Goal: Task Accomplishment & Management: Manage account settings

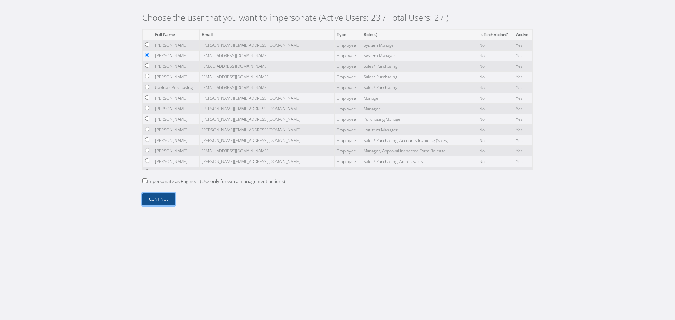
click at [163, 200] on button "Continue" at bounding box center [158, 199] width 33 height 12
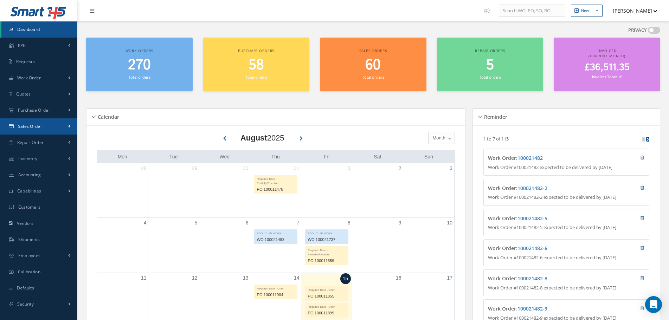
click at [48, 131] on link "Sales Order" at bounding box center [38, 127] width 77 height 16
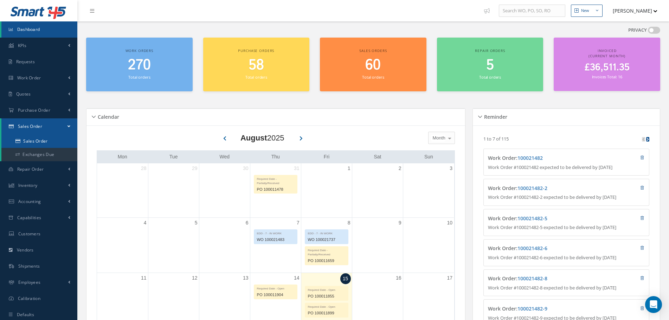
click at [46, 140] on link "Sales Order" at bounding box center [39, 141] width 76 height 13
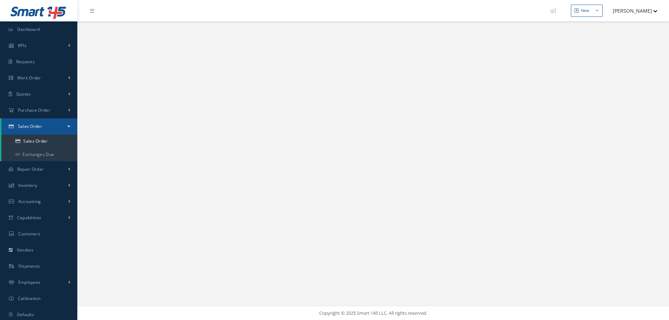
select select "25"
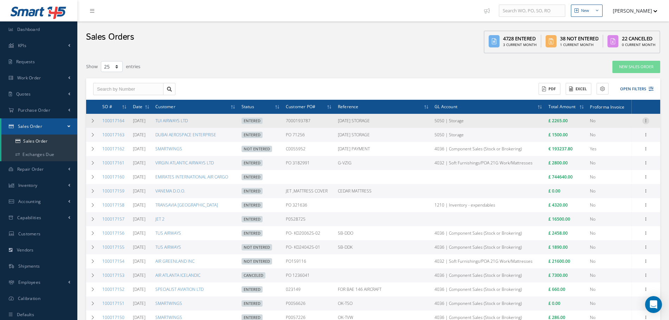
click at [645, 123] on icon at bounding box center [646, 120] width 7 height 6
click at [615, 139] on link "Edit" at bounding box center [614, 140] width 56 height 9
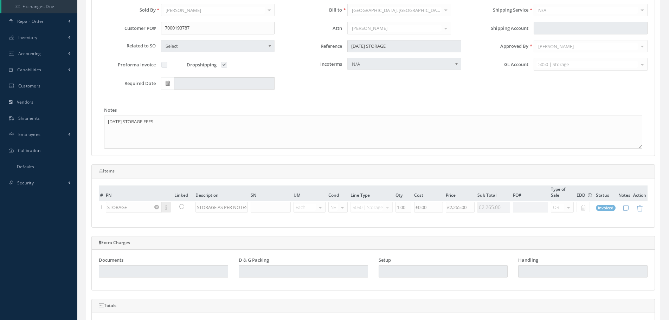
scroll to position [150, 0]
click at [193, 119] on textarea "AUGUST 2025 STORAGE FEES" at bounding box center [373, 130] width 539 height 33
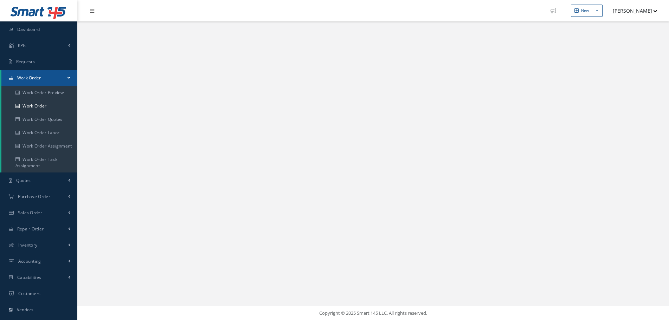
select select "25"
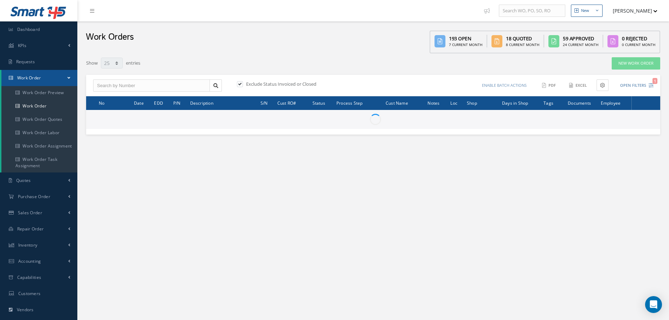
click at [243, 83] on label at bounding box center [244, 84] width 2 height 6
click at [239, 83] on input "checkbox" at bounding box center [239, 84] width 5 height 5
checkbox input "false"
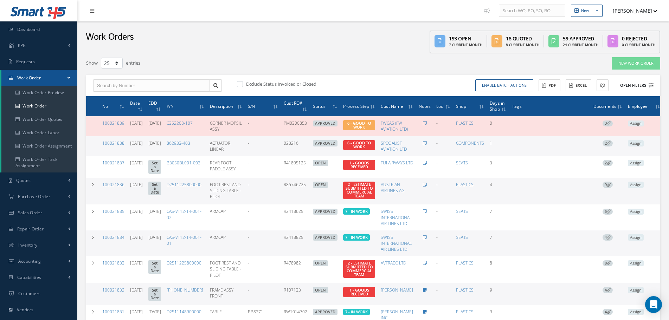
click at [633, 85] on button "Open Filters" at bounding box center [634, 86] width 40 height 12
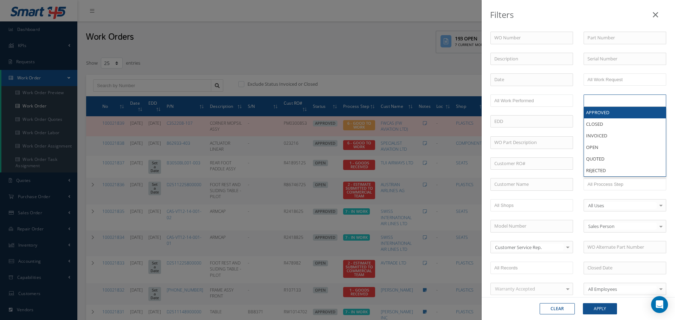
click at [605, 99] on input "text" at bounding box center [602, 100] width 28 height 9
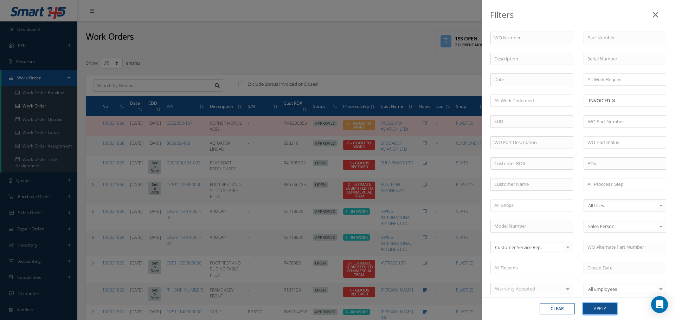
click at [608, 312] on button "Apply" at bounding box center [600, 309] width 34 height 11
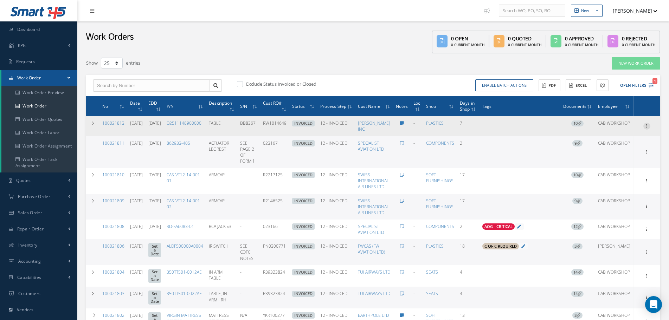
click at [649, 127] on icon at bounding box center [647, 126] width 7 height 6
click at [632, 140] on link "Edit" at bounding box center [615, 139] width 56 height 9
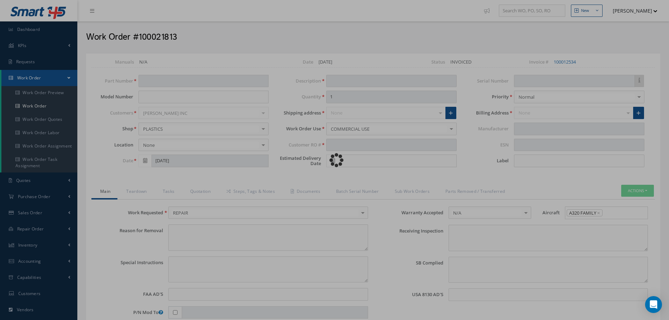
type input "D2511148900000"
type input "07/30/2025"
type input "TABLE"
type input "RW1014649"
type input "08/21/2025"
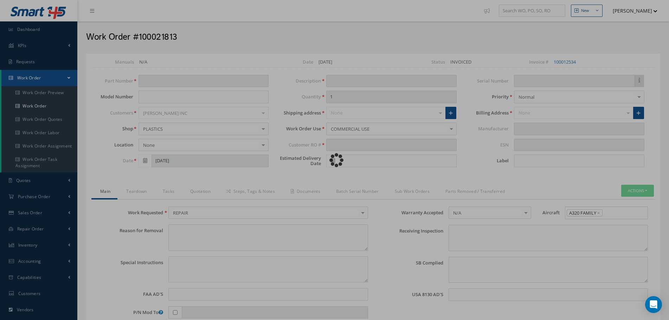
type input "BB8367"
type input "GL 4031"
type textarea "NONE"
type textarea "PLEASE SEE R.O. FOR DETAILS"
type input "NONE"
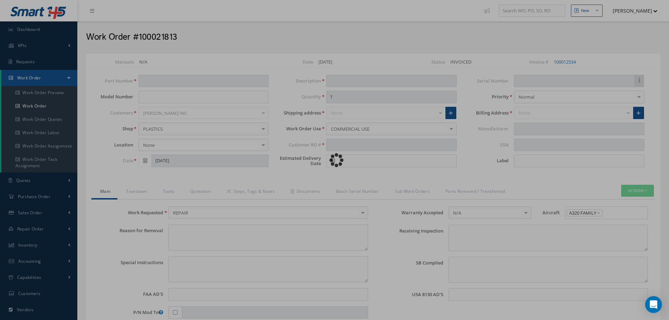
type textarea "NO VISUAL DAMAGE INB FEDEX 457891358364"
type textarea "NONE"
type input "NONE"
type textarea "CLEANED, INSPECTED AND REPAIRED IAW AEROKNOW REPAIR APPROVAL DOCUMENT PR00602-R…"
type input "08/04/2025"
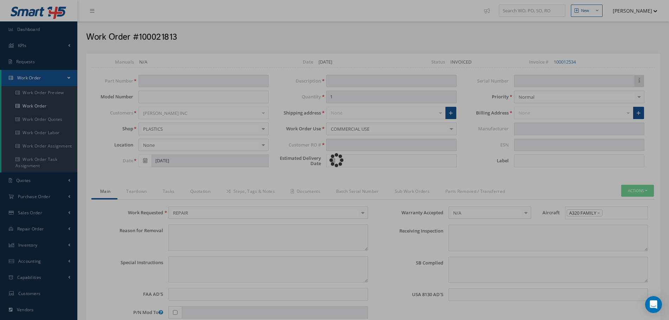
type input "08/03/2025"
type input "AEROKNOW"
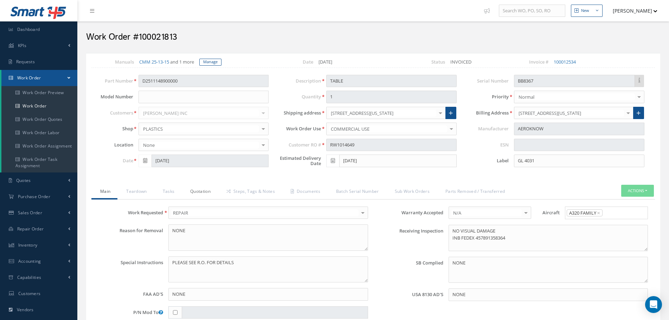
click at [208, 194] on link "Quotation" at bounding box center [200, 192] width 36 height 15
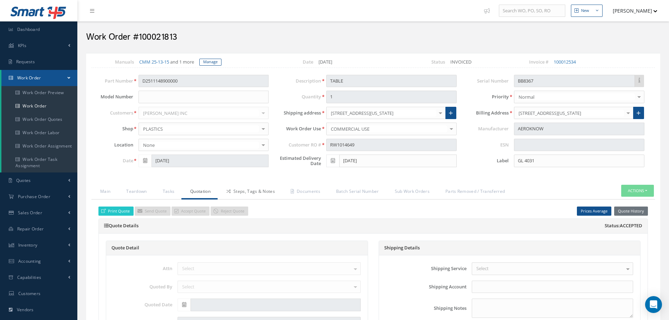
click at [247, 190] on link "Steps, Tags & Notes" at bounding box center [250, 192] width 64 height 15
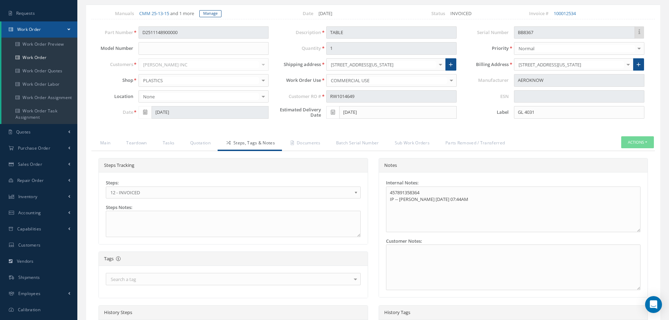
scroll to position [47, 0]
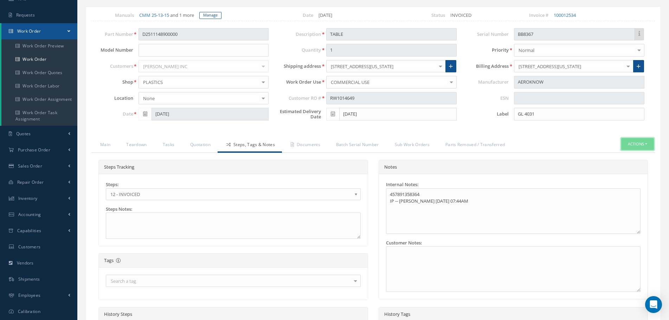
click at [642, 144] on button "Actions" at bounding box center [638, 144] width 33 height 12
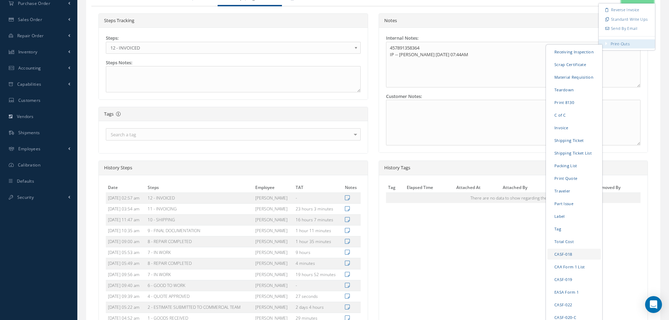
scroll to position [274, 0]
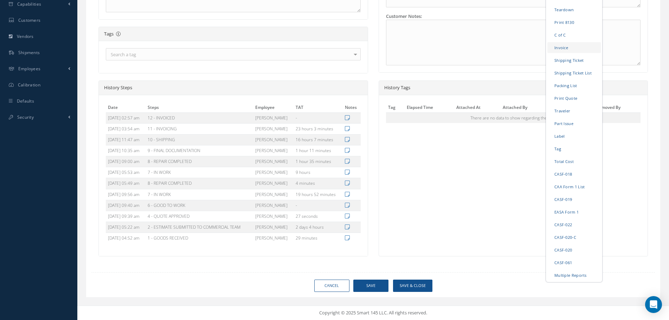
click at [564, 47] on link "Invoice" at bounding box center [574, 47] width 53 height 11
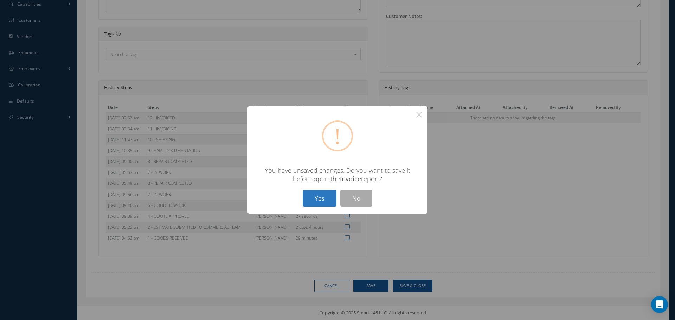
click at [323, 198] on button "Yes" at bounding box center [320, 198] width 34 height 17
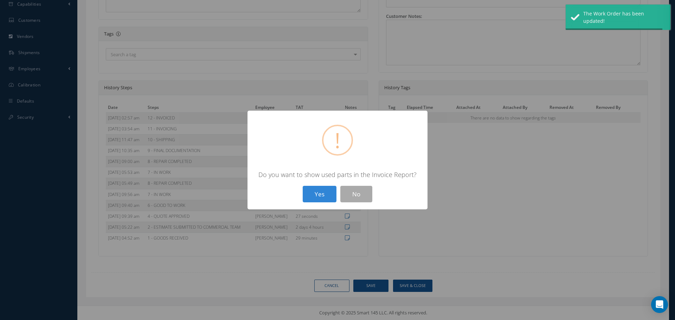
type input "AEROKNOW"
click at [316, 192] on button "Yes" at bounding box center [320, 194] width 34 height 17
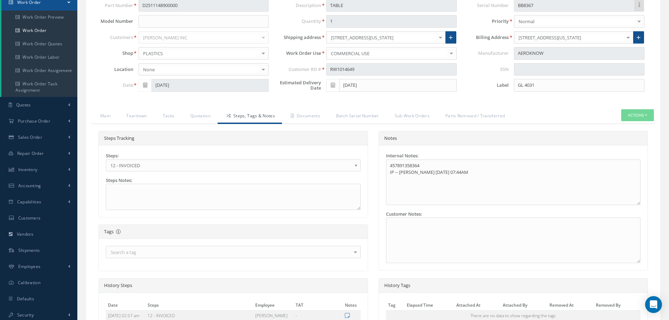
scroll to position [75, 0]
click at [59, 182] on link "Accounting" at bounding box center [38, 186] width 77 height 16
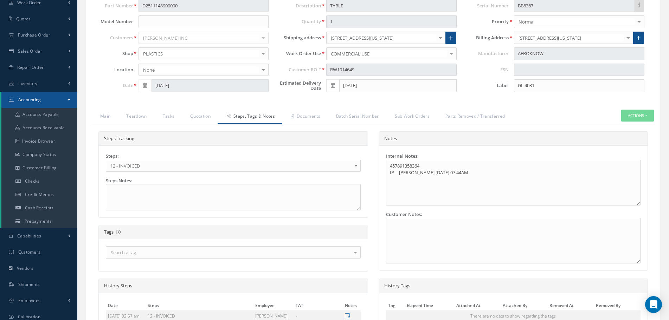
select select "25"
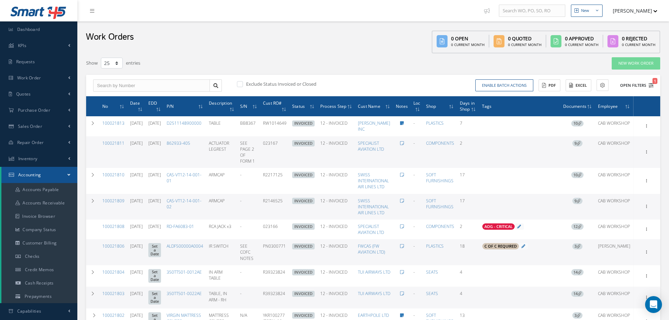
click at [643, 88] on button "Open Filters 1" at bounding box center [634, 86] width 40 height 12
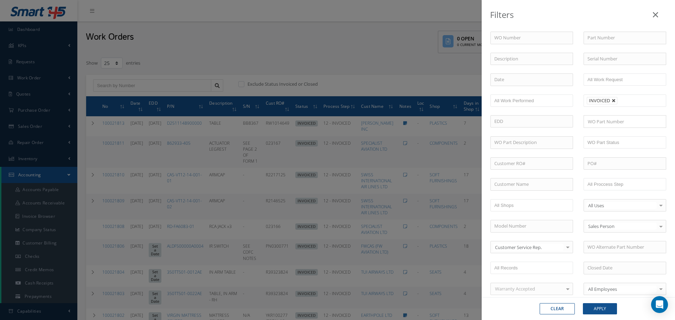
click at [612, 101] on link at bounding box center [614, 101] width 4 height 4
type input "All Status"
click at [598, 307] on button "Apply" at bounding box center [600, 309] width 34 height 11
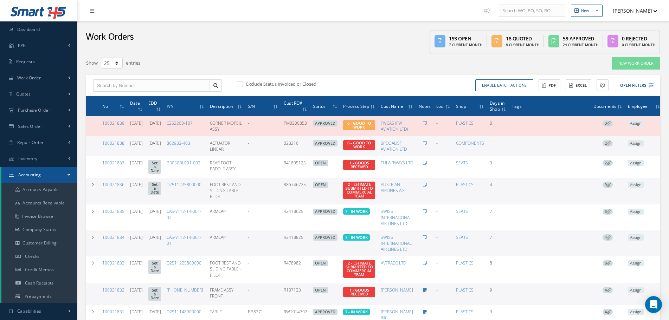
scroll to position [0, 14]
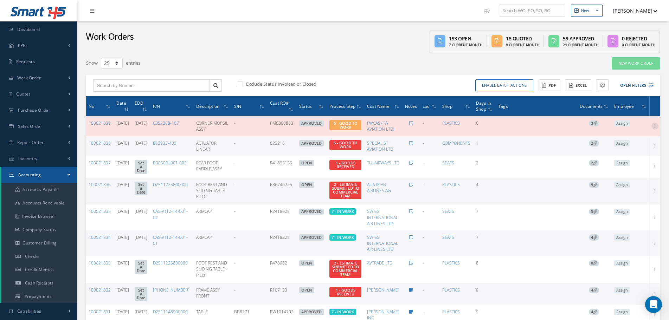
click at [653, 126] on icon at bounding box center [655, 126] width 7 height 6
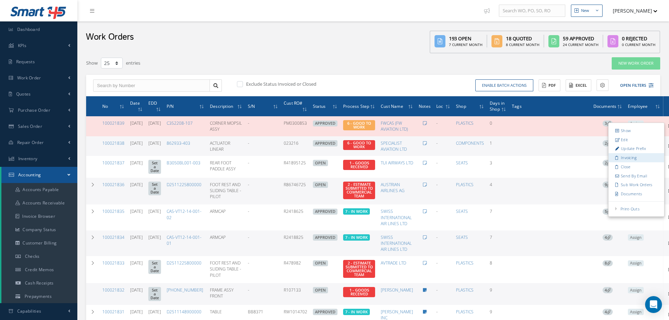
click at [642, 158] on link "Invoicing" at bounding box center [637, 158] width 56 height 9
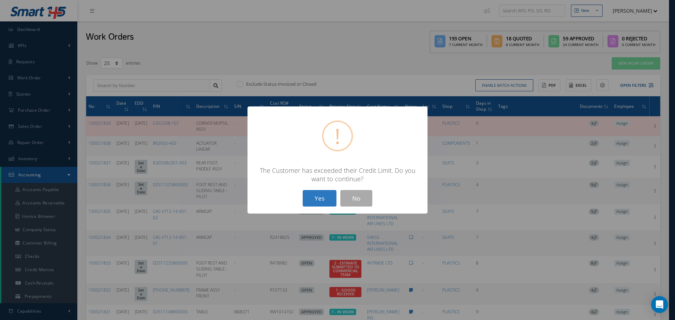
click at [322, 193] on button "Yes" at bounding box center [320, 198] width 34 height 17
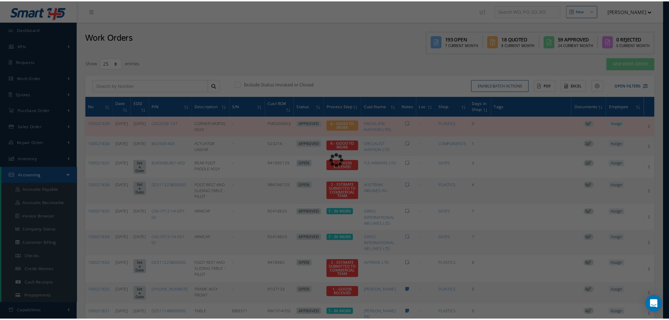
scroll to position [0, 8]
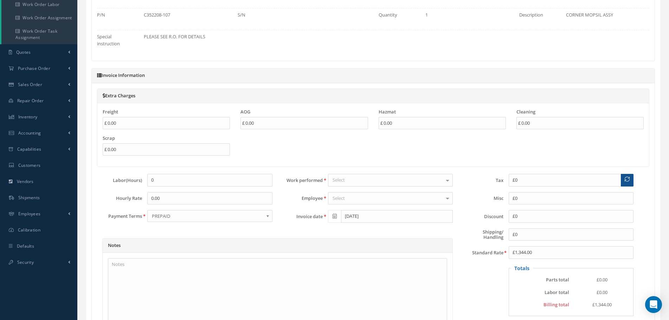
scroll to position [128, 0]
click at [127, 271] on textarea at bounding box center [277, 294] width 339 height 70
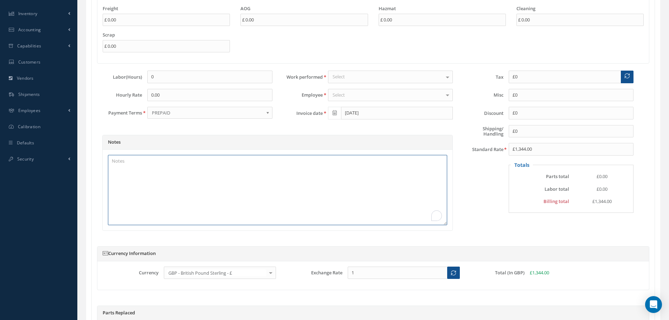
scroll to position [233, 0]
click at [163, 180] on textarea "To enrich screen reader interactions, please activate Accessibility in Grammarl…" at bounding box center [277, 189] width 339 height 70
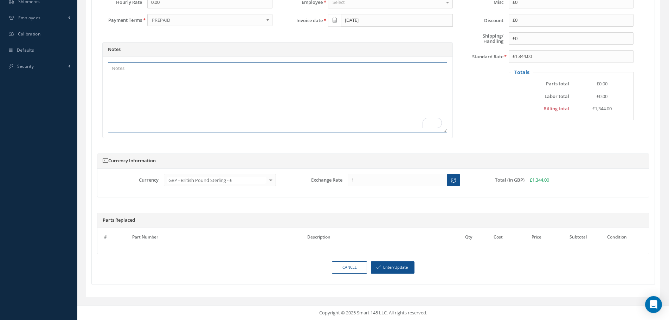
scroll to position [331, 0]
click at [345, 268] on link "Cancel" at bounding box center [349, 268] width 35 height 12
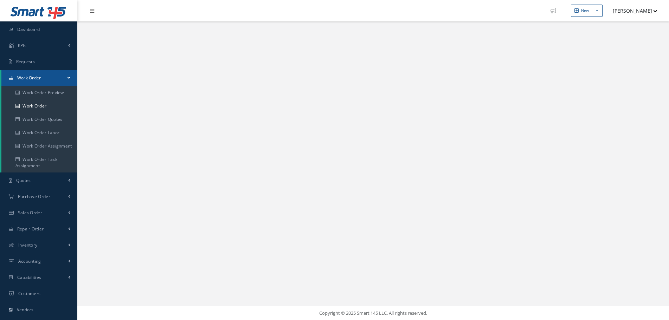
select select "25"
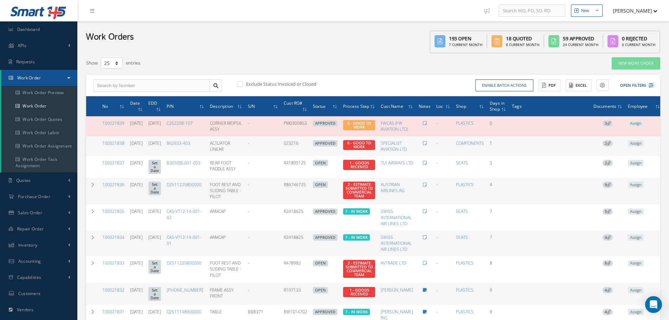
click at [66, 75] on link "Work Order" at bounding box center [39, 78] width 76 height 16
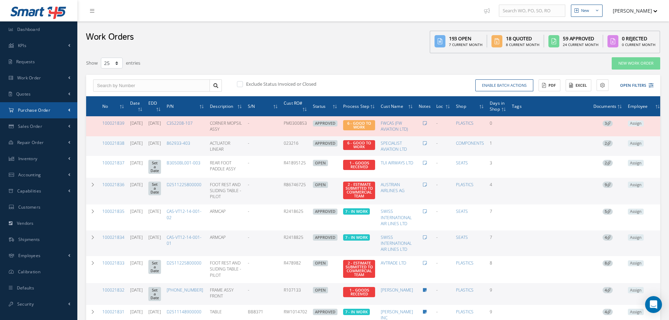
click at [60, 112] on link "Purchase Order" at bounding box center [38, 110] width 77 height 16
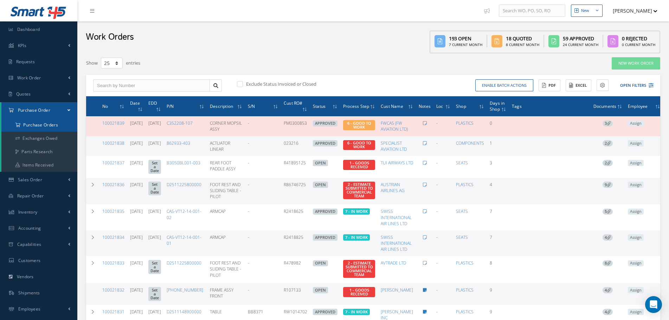
click at [52, 123] on a=1&status_id=2&status_id=3&status_id=5&collapsedFilters"] "Purchase Orders" at bounding box center [39, 125] width 76 height 13
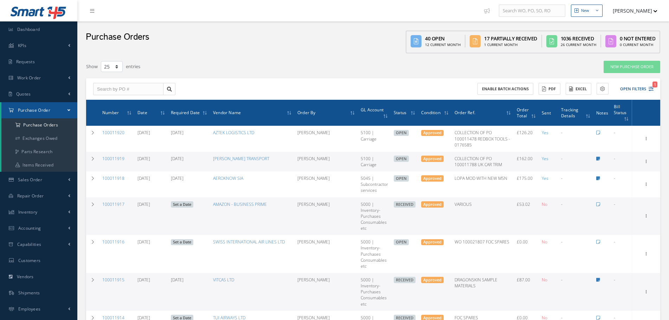
select select "25"
drag, startPoint x: 136, startPoint y: 205, endPoint x: 99, endPoint y: 204, distance: 36.9
click at [99, 204] on tr "100011917 08/14/2025 Set a Date AMAZON - BUSINESS PRIME Natasha Lewis 5000 | In…" at bounding box center [373, 217] width 574 height 38
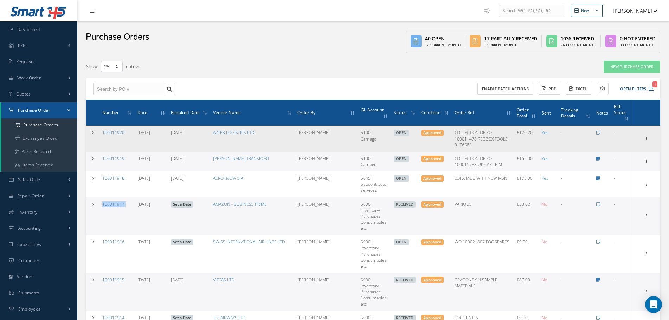
copy tr "100011917"
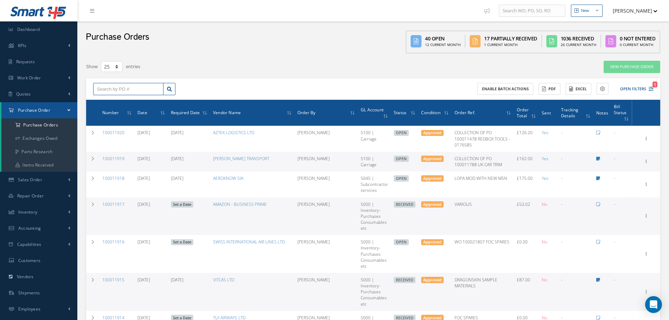
click at [134, 94] on input "text" at bounding box center [128, 89] width 70 height 13
paste input "100011917"
type input "100011917"
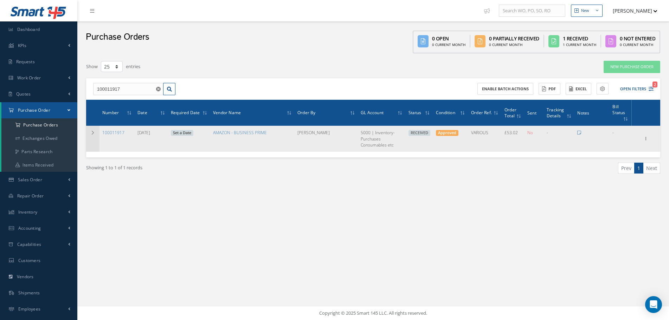
click at [92, 135] on icon at bounding box center [92, 133] width 5 height 4
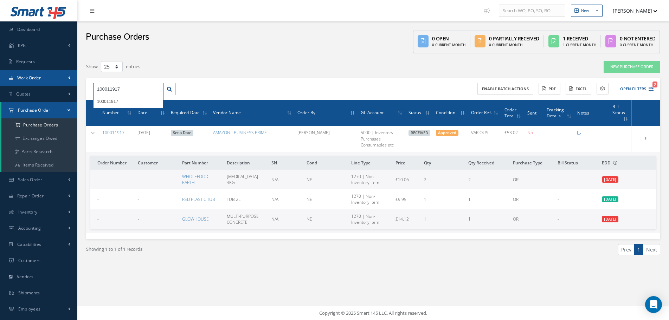
drag, startPoint x: 144, startPoint y: 85, endPoint x: 37, endPoint y: 85, distance: 106.6
click at [37, 85] on div "Smart 145 Dashboard KPIs Work Order Accounting Requests Work Order Work Order P…" at bounding box center [334, 160] width 669 height 320
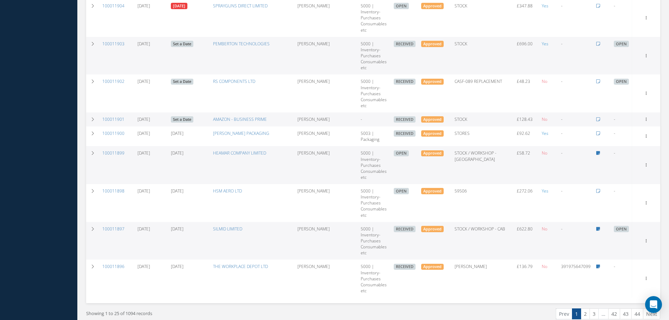
scroll to position [758, 0]
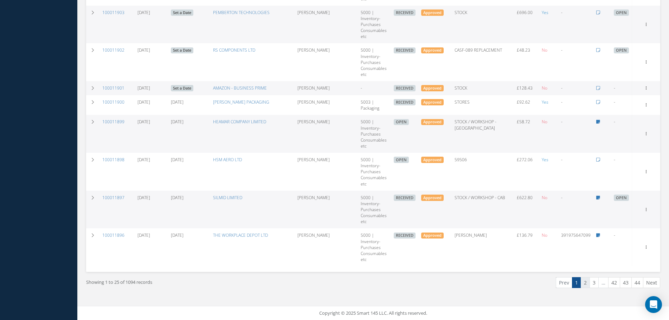
click at [587, 285] on link "2" at bounding box center [585, 283] width 9 height 11
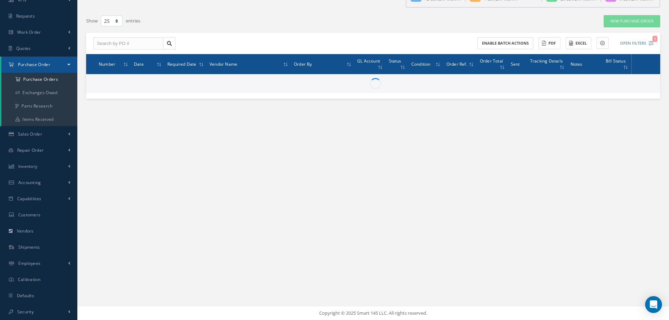
scroll to position [46, 0]
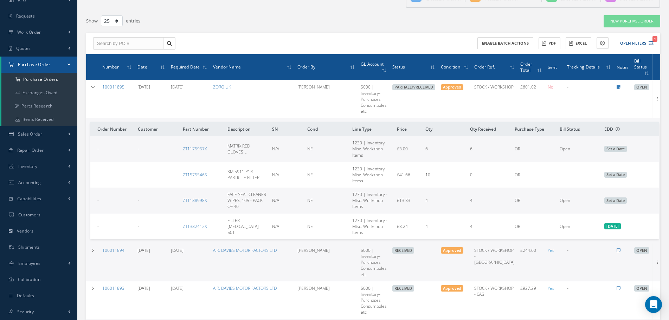
drag, startPoint x: 134, startPoint y: 90, endPoint x: 102, endPoint y: 87, distance: 32.9
click at [102, 87] on td "100011895" at bounding box center [117, 99] width 35 height 38
copy link "100011895"
click at [113, 42] on input "text" at bounding box center [128, 43] width 70 height 13
paste input "100011895"
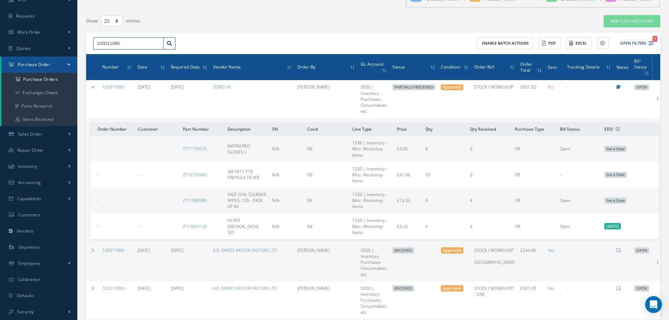
type input "100011895"
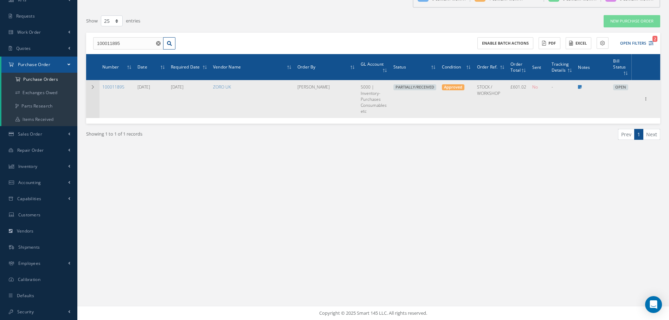
click at [94, 100] on td at bounding box center [92, 99] width 13 height 38
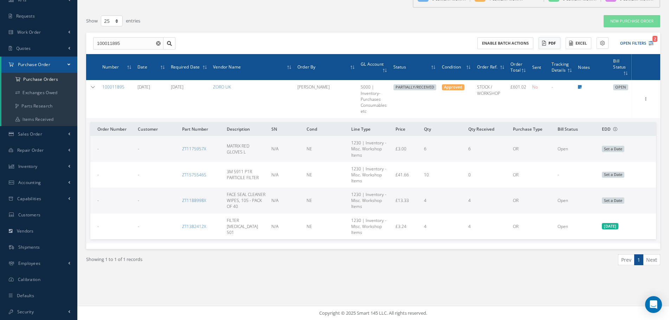
click at [549, 45] on button "PDF" at bounding box center [550, 43] width 22 height 12
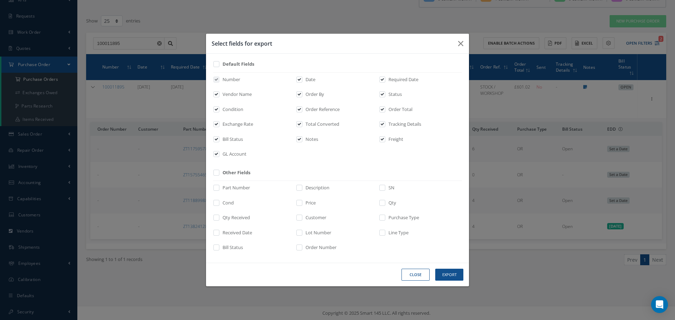
click at [386, 203] on label at bounding box center [386, 205] width 2 height 10
click at [385, 203] on input "checkbox" at bounding box center [383, 205] width 5 height 8
checkbox input "true"
click at [298, 205] on input "checkbox" at bounding box center [300, 205] width 5 height 8
checkbox input "true"
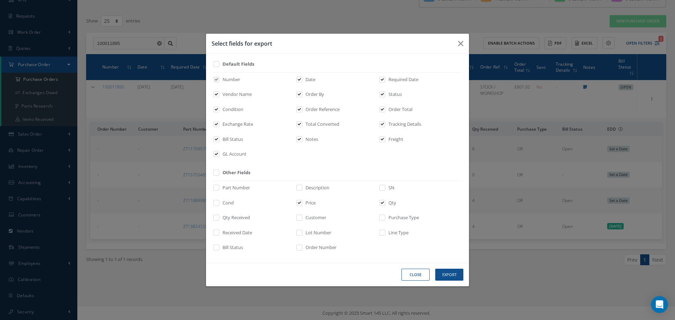
click at [236, 64] on label "Default Fields" at bounding box center [237, 64] width 33 height 7
click at [219, 64] on input "checkbox" at bounding box center [217, 67] width 5 height 8
click at [240, 64] on label "Default Fields" at bounding box center [237, 64] width 33 height 7
click at [219, 64] on input "checkbox" at bounding box center [217, 67] width 5 height 8
checkbox input "false"
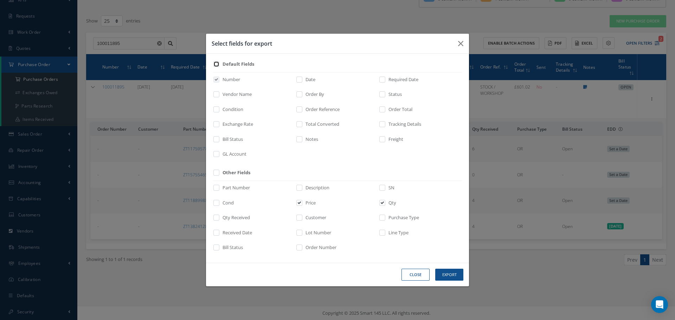
checkbox input "false"
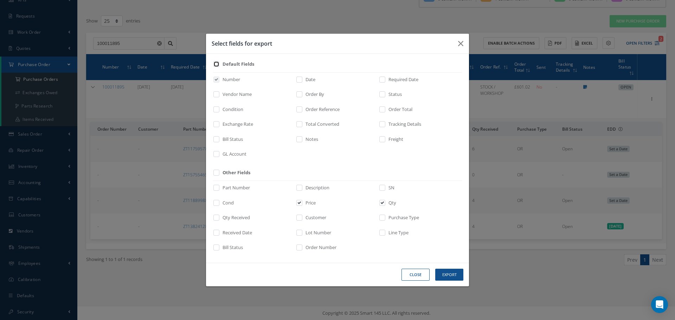
checkbox input "false"
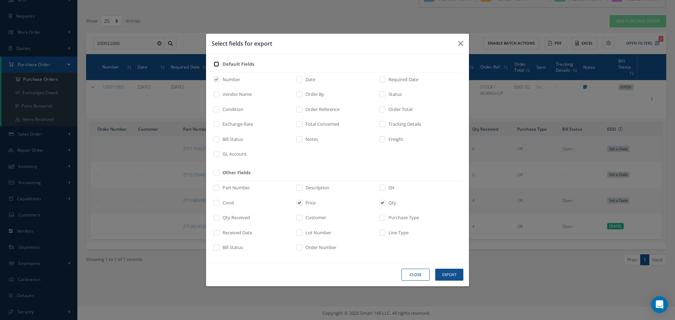
checkbox input "false"
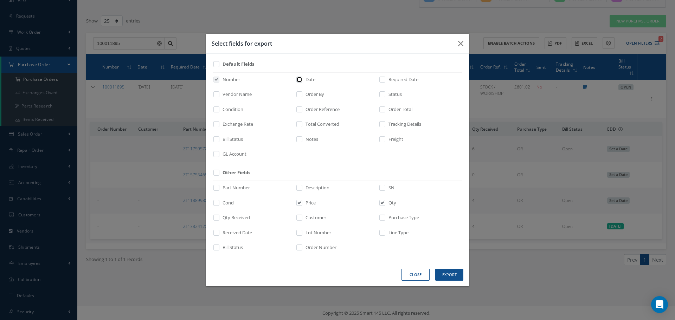
click at [300, 81] on input "checkbox" at bounding box center [300, 82] width 5 height 8
checkbox input "true"
click at [227, 110] on label "Condition" at bounding box center [232, 109] width 23 height 7
click at [219, 110] on input "checkbox" at bounding box center [217, 112] width 5 height 8
checkbox input "true"
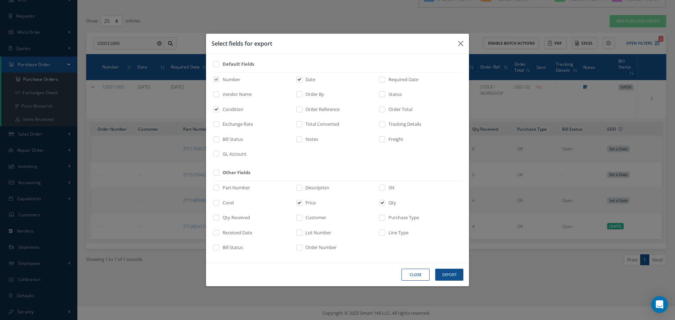
click at [235, 95] on label "Vendor Name" at bounding box center [236, 94] width 31 height 7
click at [219, 95] on input "checkbox" at bounding box center [217, 97] width 5 height 8
checkbox input "true"
click at [307, 113] on div "Order Reference" at bounding box center [337, 111] width 83 height 10
click at [311, 122] on label "Total Converted" at bounding box center [322, 124] width 36 height 7
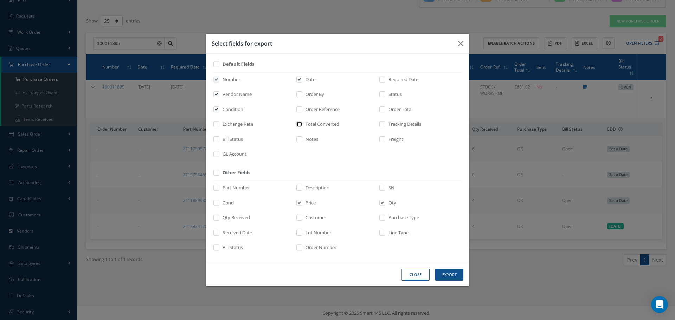
click at [302, 123] on input "checkbox" at bounding box center [300, 127] width 5 height 8
checkbox input "true"
click at [384, 108] on input "checkbox" at bounding box center [383, 112] width 5 height 8
checkbox input "true"
click at [335, 109] on label "Order Reference" at bounding box center [322, 109] width 36 height 7
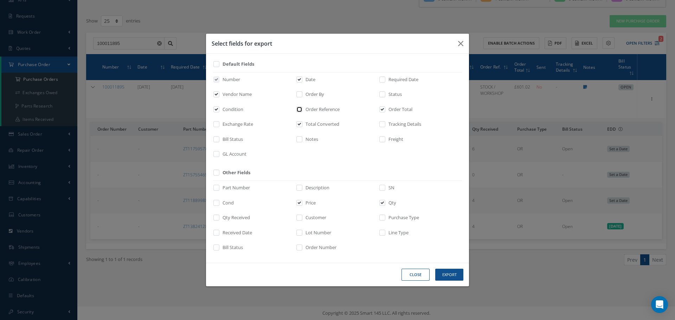
click at [302, 109] on input "checkbox" at bounding box center [300, 112] width 5 height 8
click at [335, 109] on label "Order Reference" at bounding box center [322, 109] width 36 height 7
click at [302, 109] on input "checkbox" at bounding box center [300, 112] width 5 height 8
checkbox input "false"
click at [388, 95] on label "Status" at bounding box center [394, 94] width 15 height 7
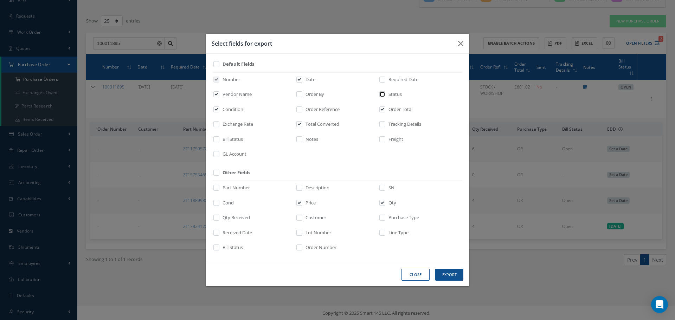
click at [385, 95] on input "checkbox" at bounding box center [383, 97] width 5 height 8
checkbox input "true"
click at [334, 109] on label "Order Reference" at bounding box center [322, 109] width 36 height 7
click at [302, 109] on input "checkbox" at bounding box center [300, 112] width 5 height 8
checkbox input "true"
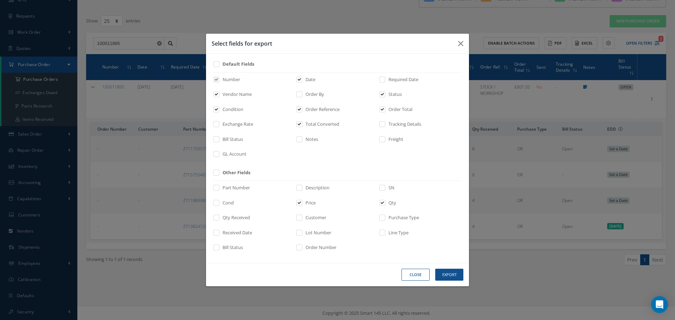
click at [238, 189] on label "Part Number" at bounding box center [235, 188] width 29 height 7
click at [219, 189] on input "checkbox" at bounding box center [217, 190] width 5 height 8
checkbox input "true"
click at [308, 189] on label "Description" at bounding box center [317, 188] width 26 height 7
click at [302, 189] on input "checkbox" at bounding box center [300, 190] width 5 height 8
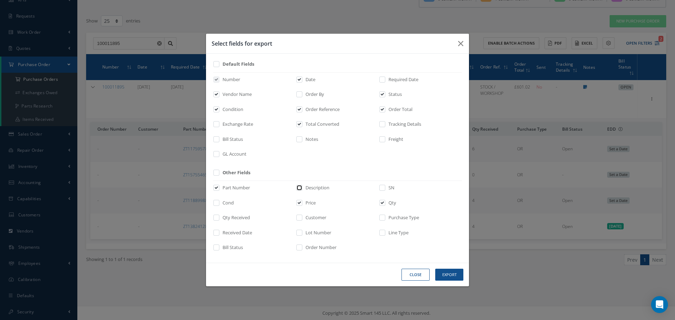
checkbox input "true"
click at [233, 204] on label "Cond" at bounding box center [227, 203] width 13 height 7
click at [219, 204] on input "checkbox" at bounding box center [217, 205] width 5 height 8
checkbox input "true"
click at [232, 214] on div "Part Number Description SN Cond Price Qty Qty Received Customer Purchase Type R…" at bounding box center [337, 218] width 249 height 75
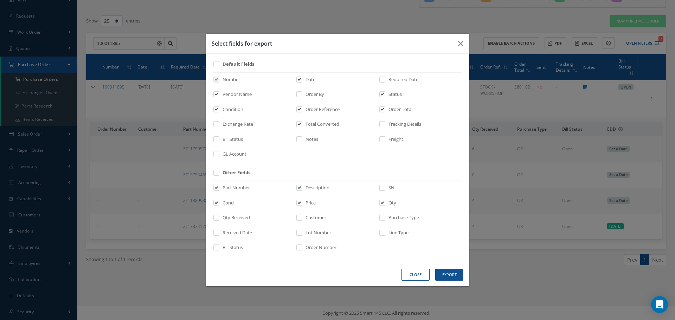
click at [237, 235] on label "Received Date" at bounding box center [236, 233] width 31 height 7
click at [219, 235] on input "checkbox" at bounding box center [217, 235] width 5 height 8
checkbox input "true"
click at [307, 249] on label "Order Number" at bounding box center [320, 247] width 33 height 7
click at [302, 249] on input "checkbox" at bounding box center [300, 250] width 5 height 8
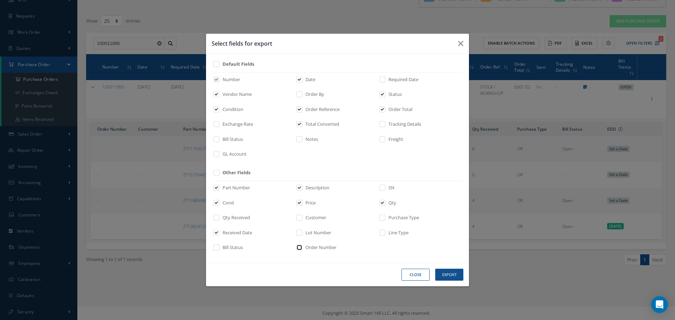
checkbox input "true"
click at [443, 275] on button "Export" at bounding box center [449, 275] width 28 height 12
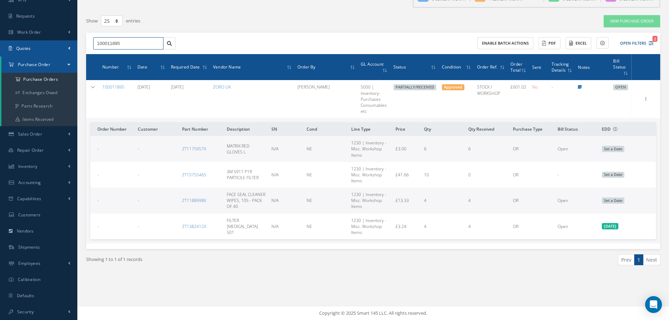
drag, startPoint x: 131, startPoint y: 43, endPoint x: 3, endPoint y: 54, distance: 128.5
click at [3, 54] on div "Smart 145 Dashboard KPIs Work Order Accounting Requests Work Order Work Order P…" at bounding box center [334, 137] width 669 height 366
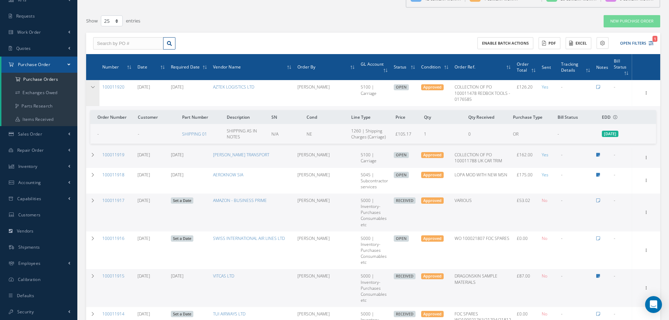
click at [92, 88] on icon at bounding box center [92, 87] width 5 height 4
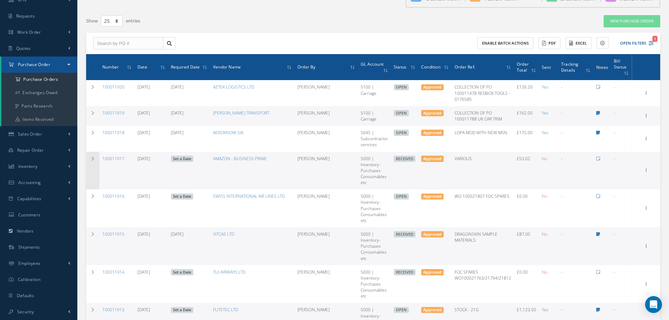
click at [93, 159] on icon at bounding box center [92, 159] width 5 height 4
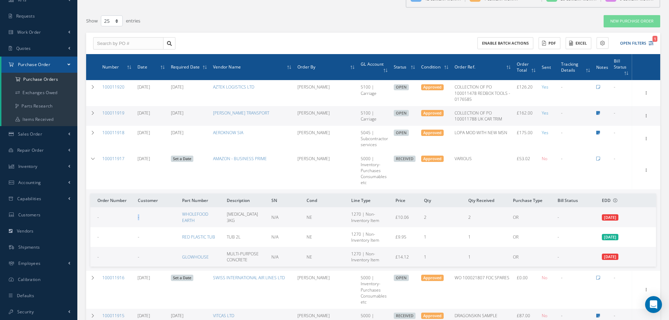
drag, startPoint x: 127, startPoint y: 216, endPoint x: 153, endPoint y: 221, distance: 26.8
click at [153, 221] on tr "- - WHOLEFOOD EARTH CITRIC ACID 3KG N/A NE 1270 | Non-Inventory Item £10.06 2 2…" at bounding box center [373, 218] width 566 height 20
click at [153, 221] on td "-" at bounding box center [157, 218] width 45 height 20
drag, startPoint x: 420, startPoint y: 217, endPoint x: 433, endPoint y: 217, distance: 13.4
click at [433, 217] on tr "- - WHOLEFOOD EARTH CITRIC ACID 3KG N/A NE 1270 | Non-Inventory Item £10.06 2 2…" at bounding box center [373, 218] width 566 height 20
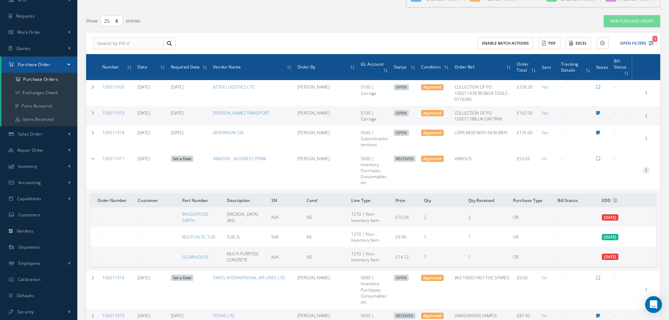
click at [647, 172] on icon at bounding box center [646, 170] width 7 height 6
click at [627, 191] on link "Edit" at bounding box center [614, 193] width 56 height 9
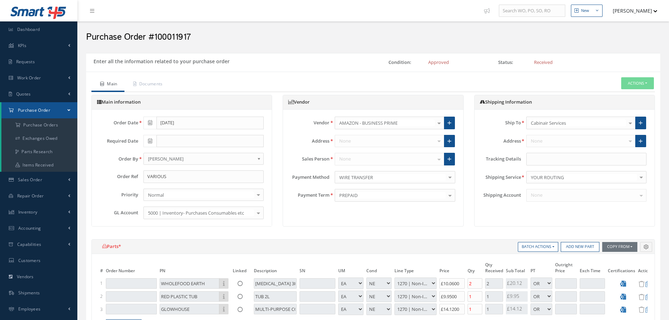
select select "1"
select select "5"
select select "114"
select select "1"
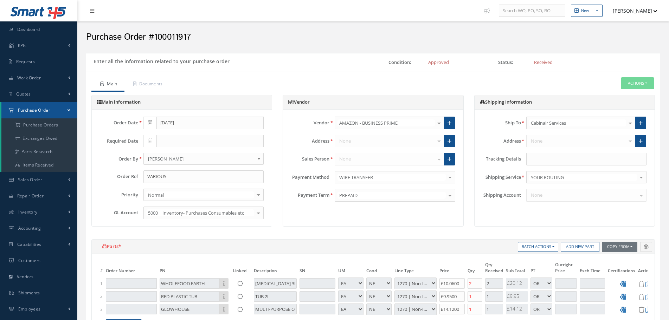
select select "5"
select select "114"
select select "1"
select select "5"
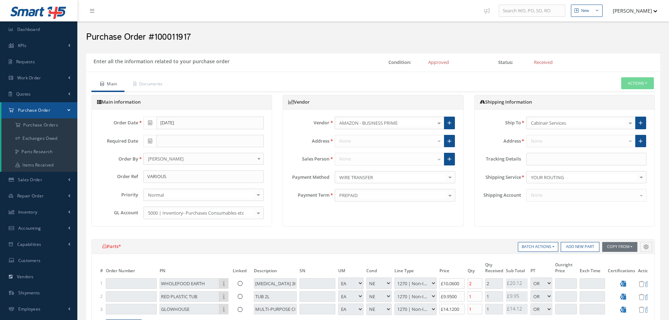
select select "114"
select select "1"
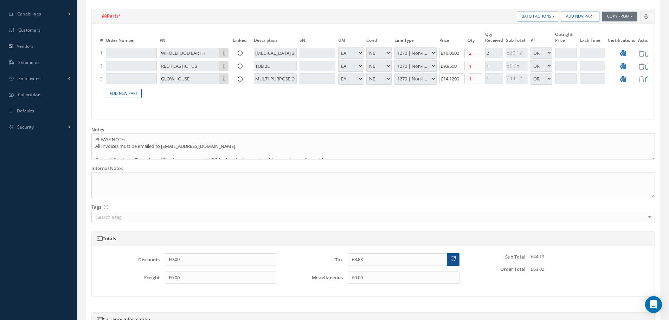
scroll to position [20, 0]
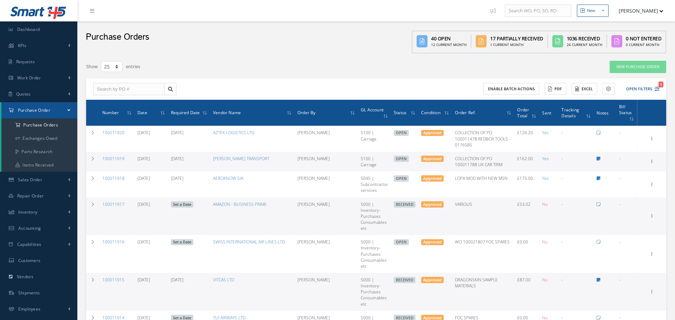
select select "25"
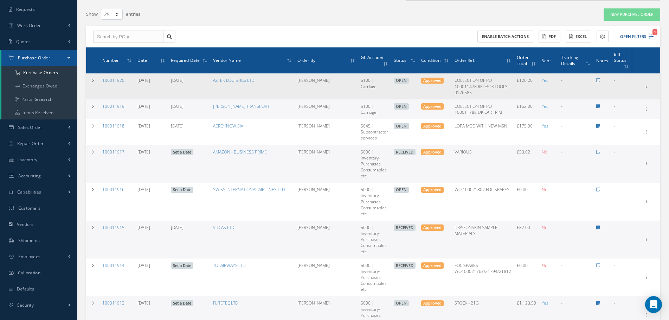
scroll to position [53, 0]
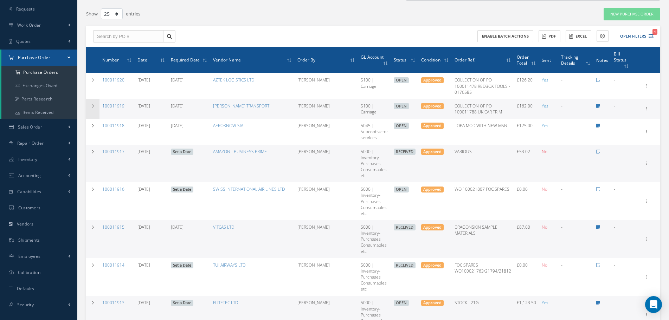
click at [96, 108] on td at bounding box center [92, 109] width 13 height 20
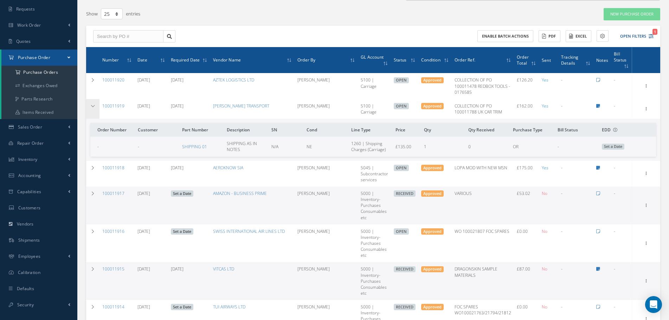
click at [96, 108] on td at bounding box center [92, 109] width 13 height 20
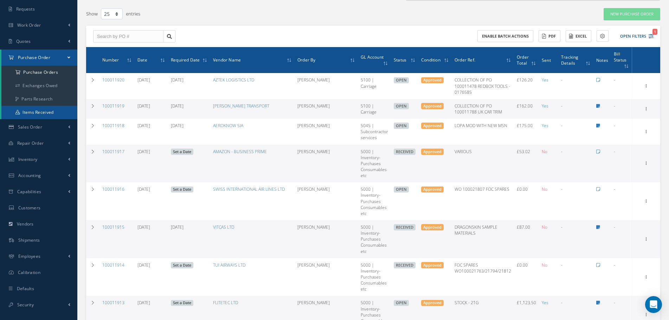
click at [53, 110] on link "Items Received" at bounding box center [39, 112] width 76 height 13
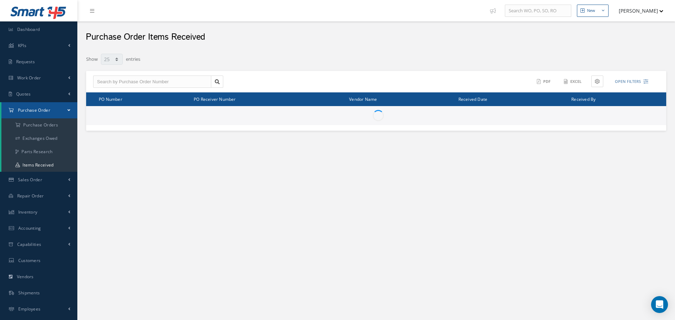
select select "25"
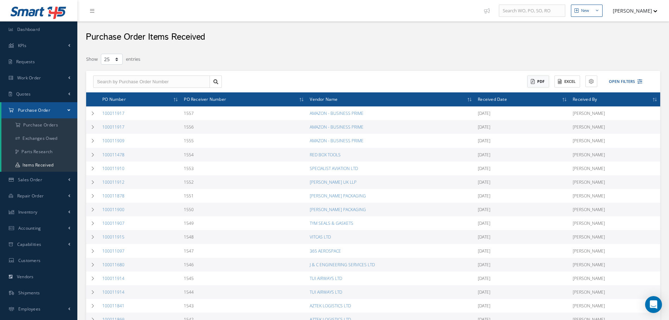
click at [545, 83] on button "PDF" at bounding box center [539, 82] width 22 height 12
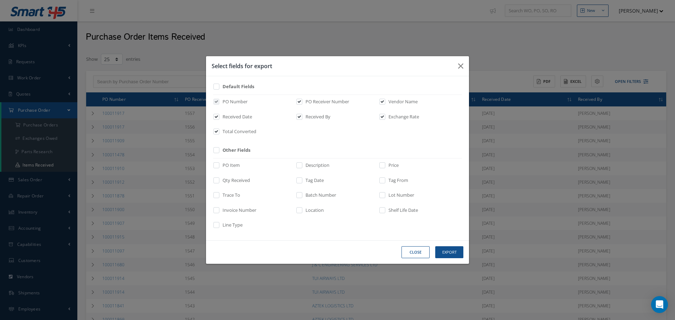
click at [230, 165] on label "PO Item" at bounding box center [230, 165] width 19 height 7
click at [219, 165] on input "checkbox" at bounding box center [217, 168] width 5 height 8
checkbox input "true"
click at [387, 165] on label "Price" at bounding box center [393, 165] width 12 height 7
click at [385, 165] on input "checkbox" at bounding box center [383, 168] width 5 height 8
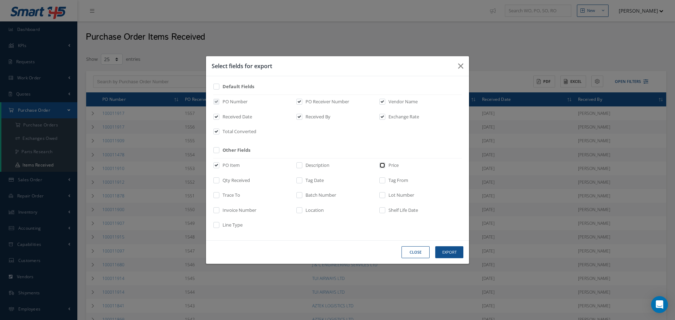
checkbox input "true"
click at [445, 249] on button "Export" at bounding box center [449, 253] width 28 height 12
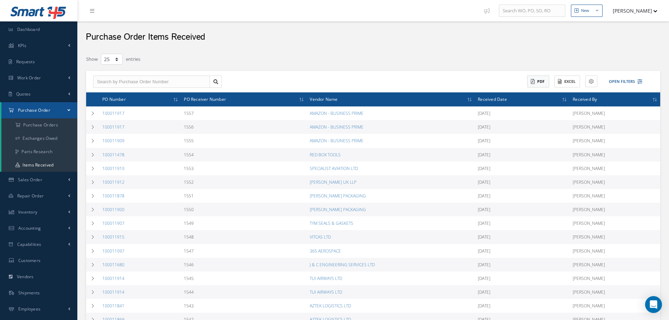
click at [535, 83] on button "PDF" at bounding box center [539, 82] width 22 height 12
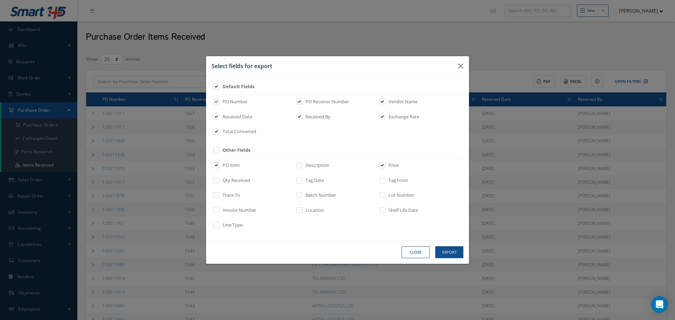
click at [234, 180] on label "Qty Received" at bounding box center [235, 180] width 29 height 7
click at [219, 180] on input "checkbox" at bounding box center [217, 183] width 5 height 8
checkbox input "true"
click at [446, 252] on button "Export" at bounding box center [449, 253] width 28 height 12
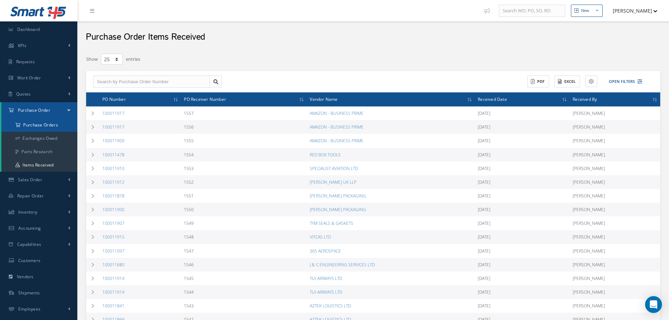
click at [43, 124] on a=1&status_id=2&status_id=3&status_id=5&collapsedFilters"] "Purchase Orders" at bounding box center [39, 125] width 76 height 13
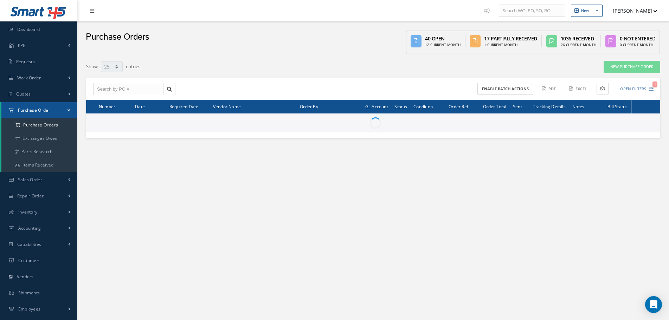
select select "25"
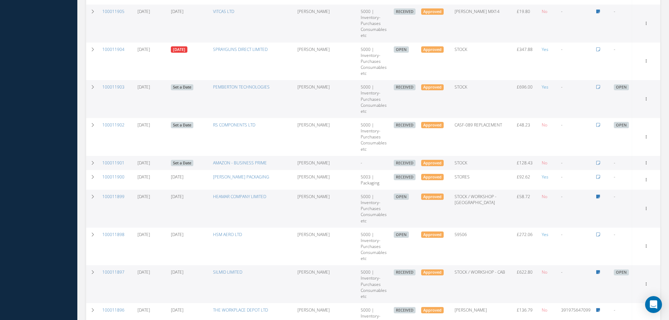
scroll to position [717, 0]
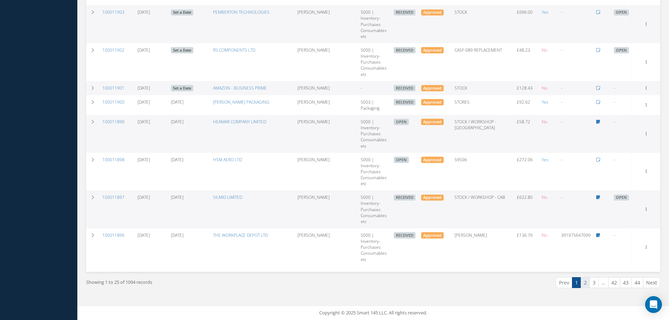
click at [587, 281] on link "2" at bounding box center [585, 283] width 9 height 11
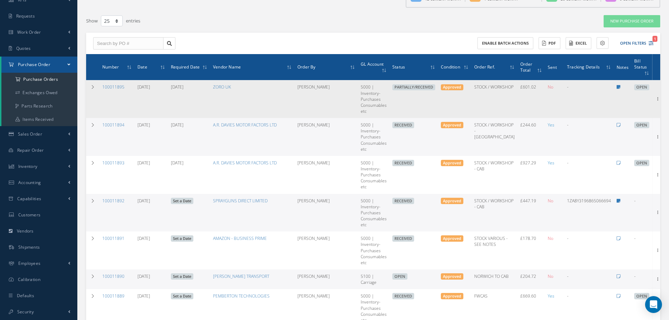
drag, startPoint x: 132, startPoint y: 87, endPoint x: 102, endPoint y: 86, distance: 29.9
click at [102, 86] on td "100011895" at bounding box center [117, 99] width 35 height 38
copy link "100011895"
click at [654, 103] on div "Receive Show Edit Create Bill Send By Email Email History Documents Print-Outs …" at bounding box center [658, 99] width 8 height 8
click at [655, 97] on icon at bounding box center [658, 99] width 7 height 6
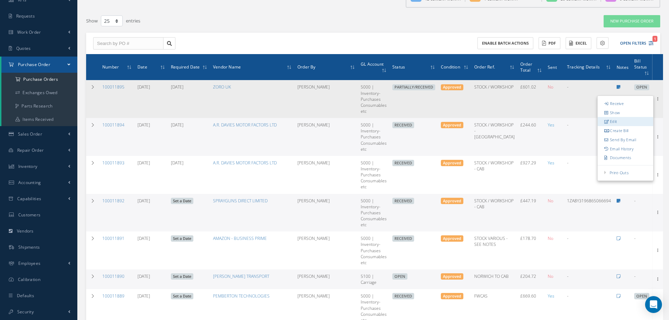
click at [614, 121] on link "Edit" at bounding box center [626, 121] width 56 height 9
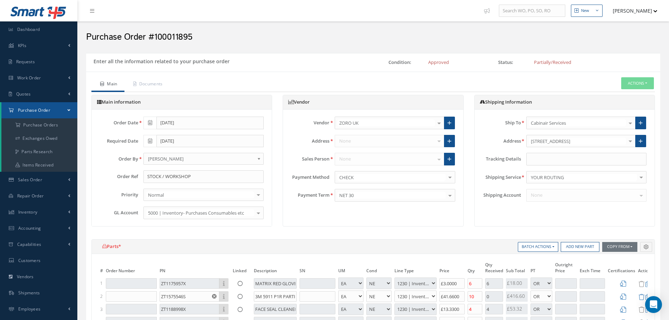
select select "1"
select select "5"
select select "110"
select select "1"
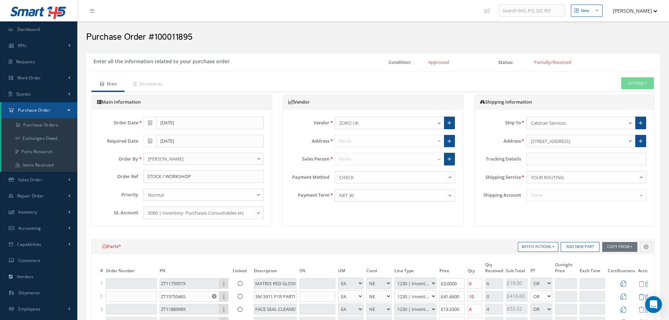
select select "5"
select select "110"
select select "1"
select select "5"
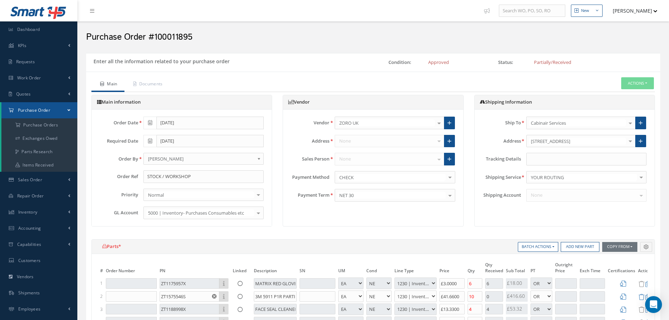
select select "110"
select select "1"
select select "5"
select select "110"
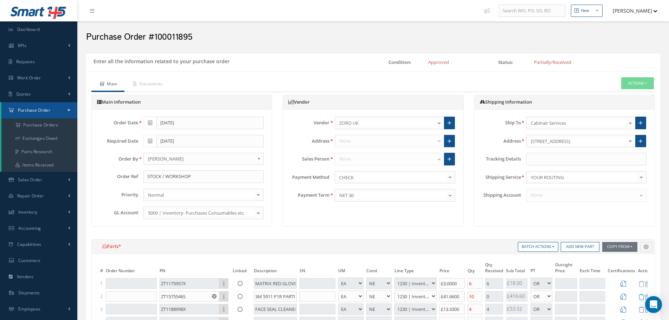
select select "1"
